Goal: Task Accomplishment & Management: Manage account settings

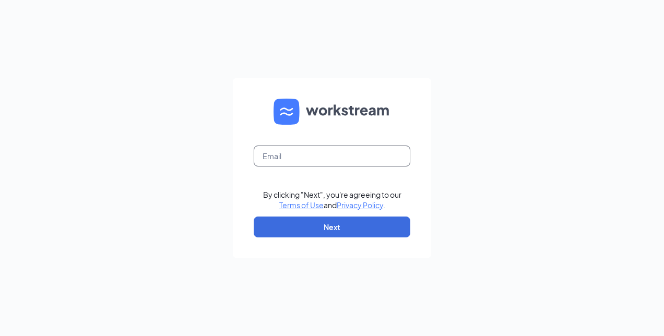
type input "esschmidt10@gmail.com"
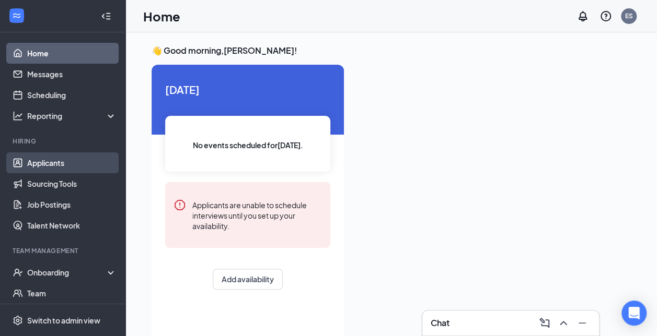
click at [46, 166] on link "Applicants" at bounding box center [71, 163] width 89 height 21
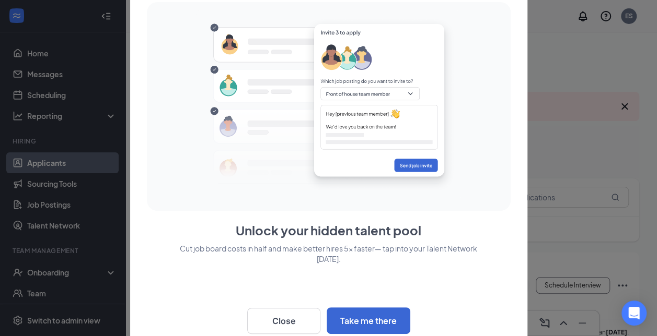
scroll to position [16, 0]
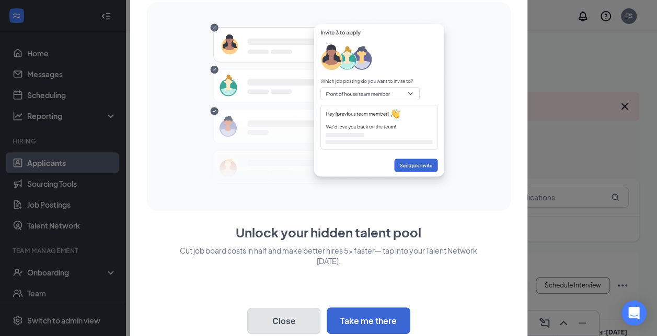
click at [277, 321] on button "Close" at bounding box center [283, 321] width 73 height 26
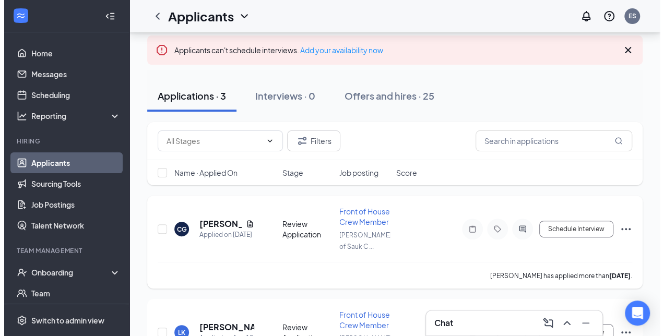
scroll to position [78, 0]
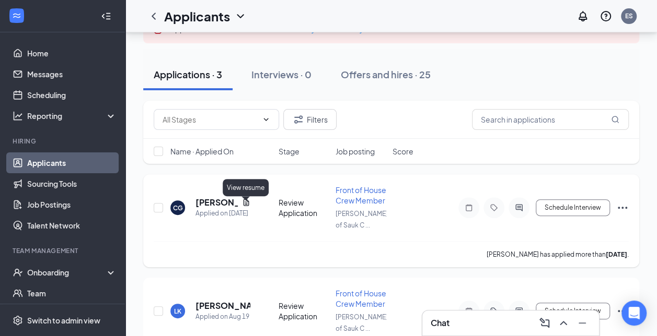
click at [246, 206] on icon "Document" at bounding box center [246, 202] width 6 height 7
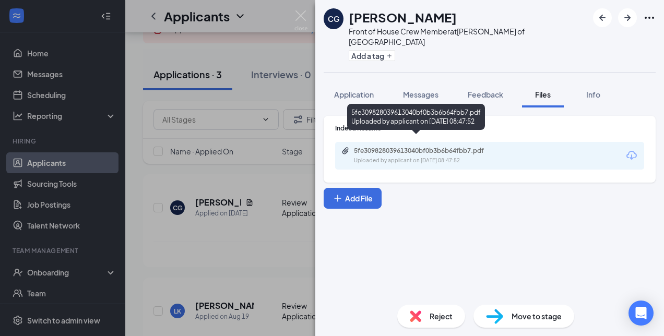
click at [424, 147] on div "5fe309828039613040bf0b3b6b64fbb7.pdf" at bounding box center [427, 151] width 146 height 8
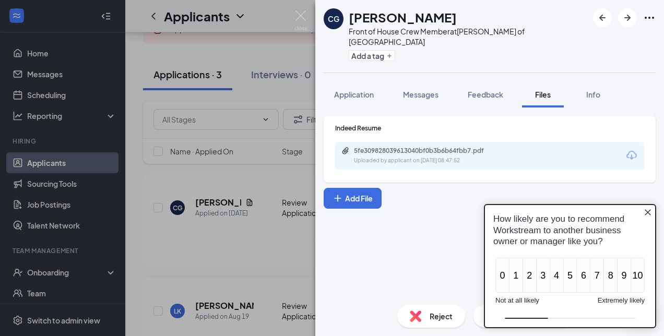
click at [371, 108] on div "Indeed Resume 5fe309828039613040bf0b3b6b64fbb7.pdf Uploaded by applicant on [DA…" at bounding box center [490, 202] width 349 height 189
click at [365, 90] on button "Application" at bounding box center [354, 94] width 61 height 26
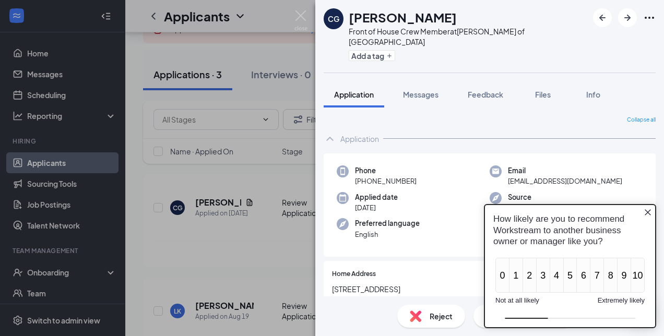
click at [650, 213] on icon "Close button" at bounding box center [648, 212] width 8 height 8
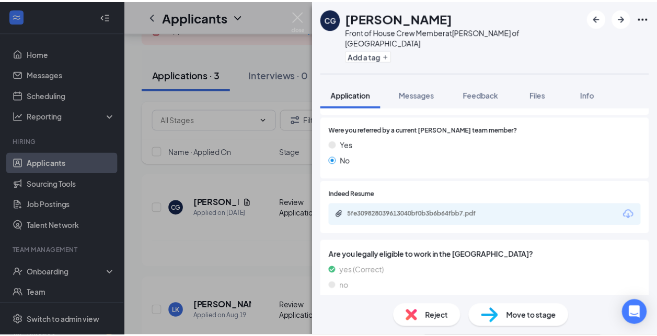
scroll to position [808, 0]
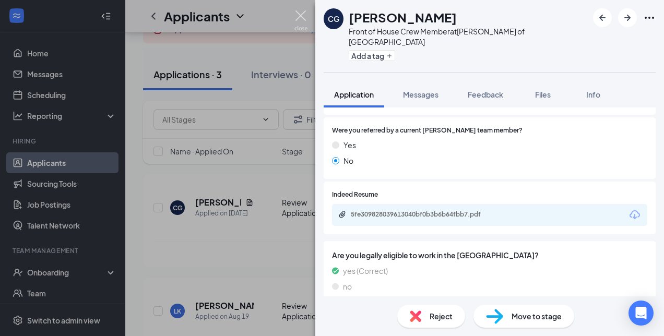
click at [299, 23] on img at bounding box center [301, 20] width 13 height 20
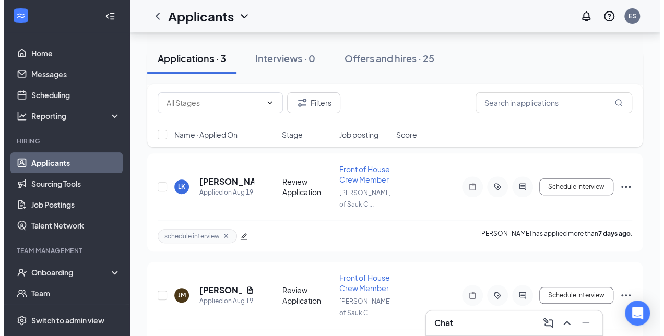
scroll to position [204, 0]
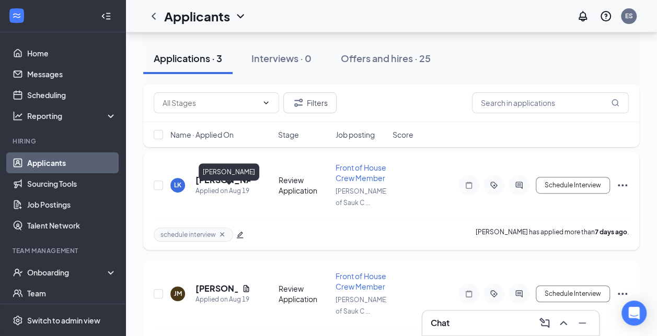
click at [223, 186] on h5 "[PERSON_NAME]" at bounding box center [222, 179] width 55 height 11
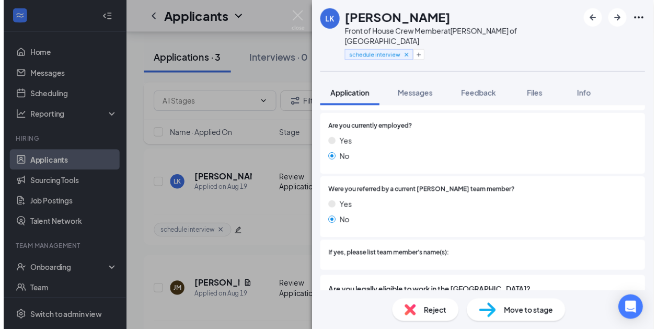
scroll to position [863, 0]
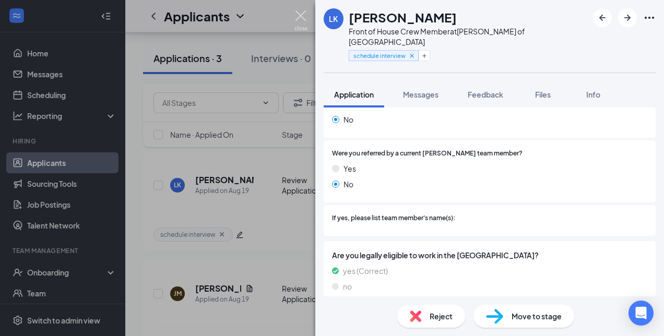
click at [303, 11] on img at bounding box center [301, 20] width 13 height 20
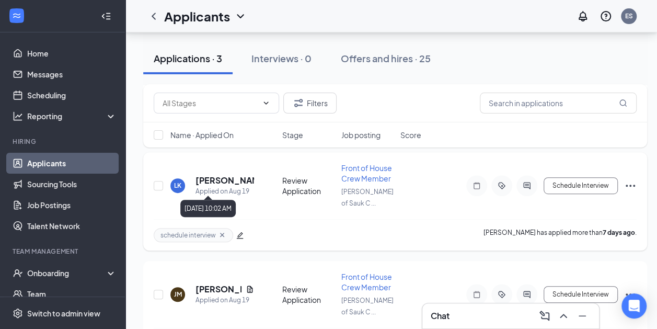
scroll to position [241, 0]
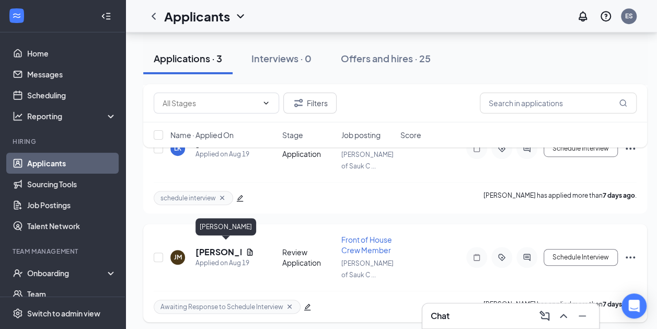
click at [213, 251] on h5 "[PERSON_NAME]" at bounding box center [218, 251] width 46 height 11
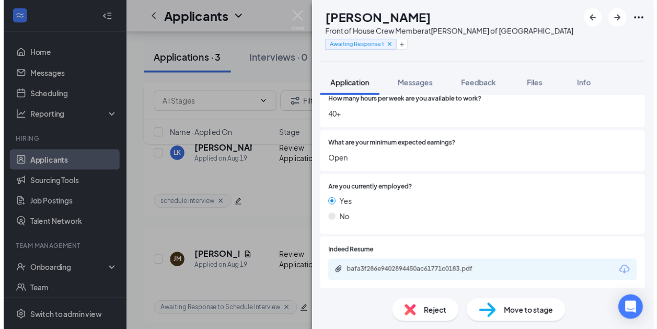
scroll to position [777, 0]
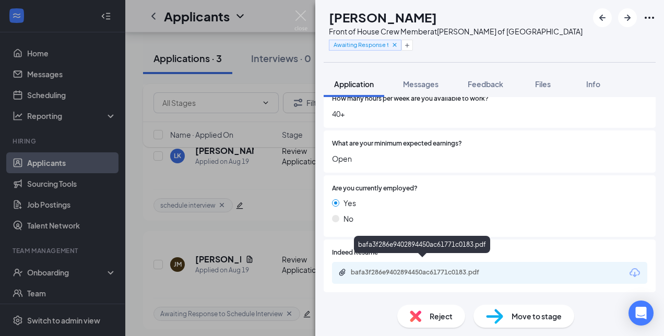
click at [420, 268] on div "bafa3f286e9402894450ac61771c0183.pdf" at bounding box center [424, 272] width 146 height 8
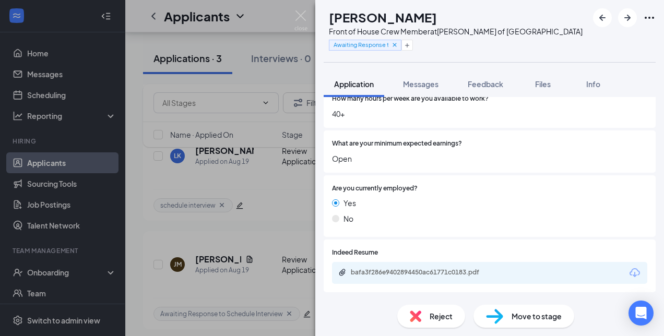
click at [247, 206] on div "[PERSON_NAME] [PERSON_NAME] Front of House Crew Member at [PERSON_NAME] of Sauk…" at bounding box center [332, 168] width 664 height 336
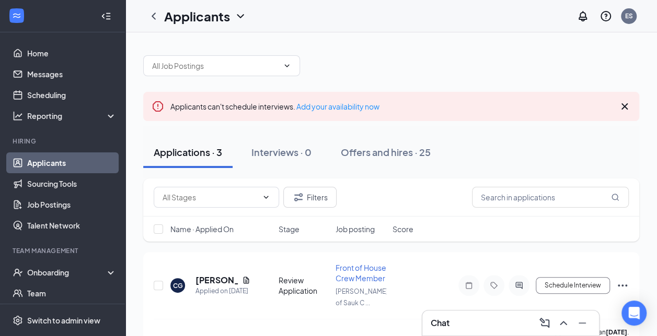
click at [57, 166] on link "Applicants" at bounding box center [71, 163] width 89 height 21
click at [37, 54] on link "Home" at bounding box center [71, 53] width 89 height 21
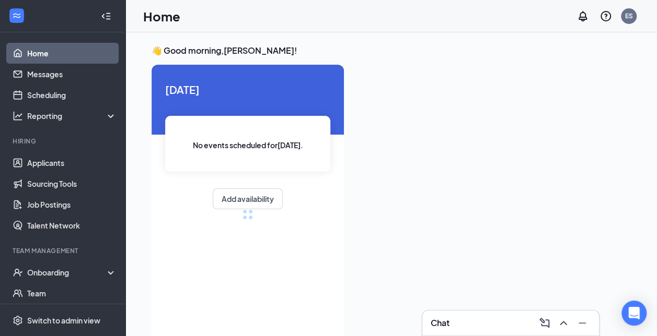
click at [37, 54] on link "Home" at bounding box center [71, 53] width 89 height 21
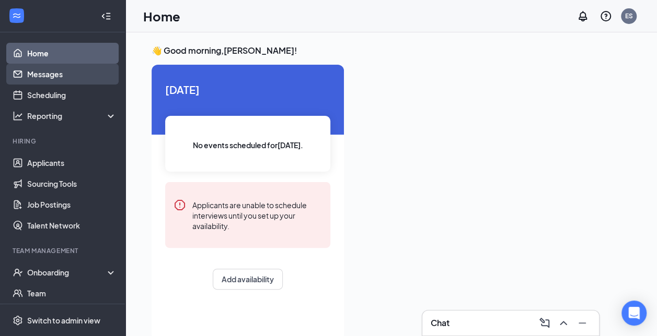
click at [41, 68] on link "Messages" at bounding box center [71, 74] width 89 height 21
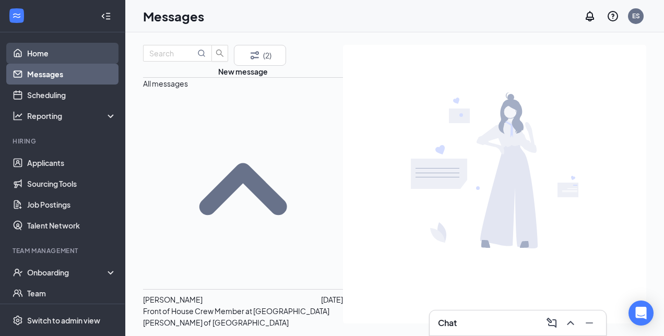
click at [53, 55] on link "Home" at bounding box center [71, 53] width 89 height 21
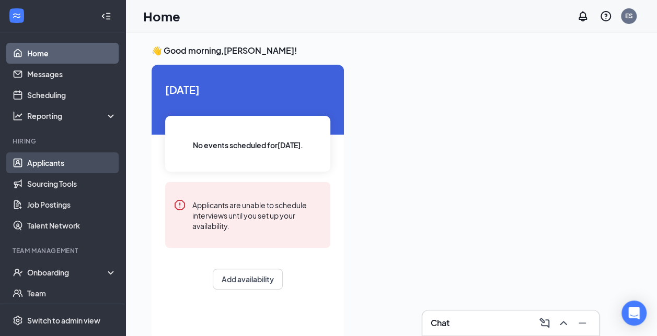
click at [54, 162] on link "Applicants" at bounding box center [71, 163] width 89 height 21
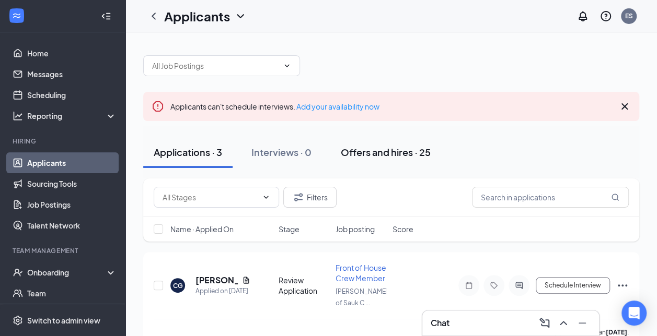
click at [368, 147] on div "Offers and hires · 25" at bounding box center [386, 152] width 90 height 13
